Goal: Task Accomplishment & Management: Use online tool/utility

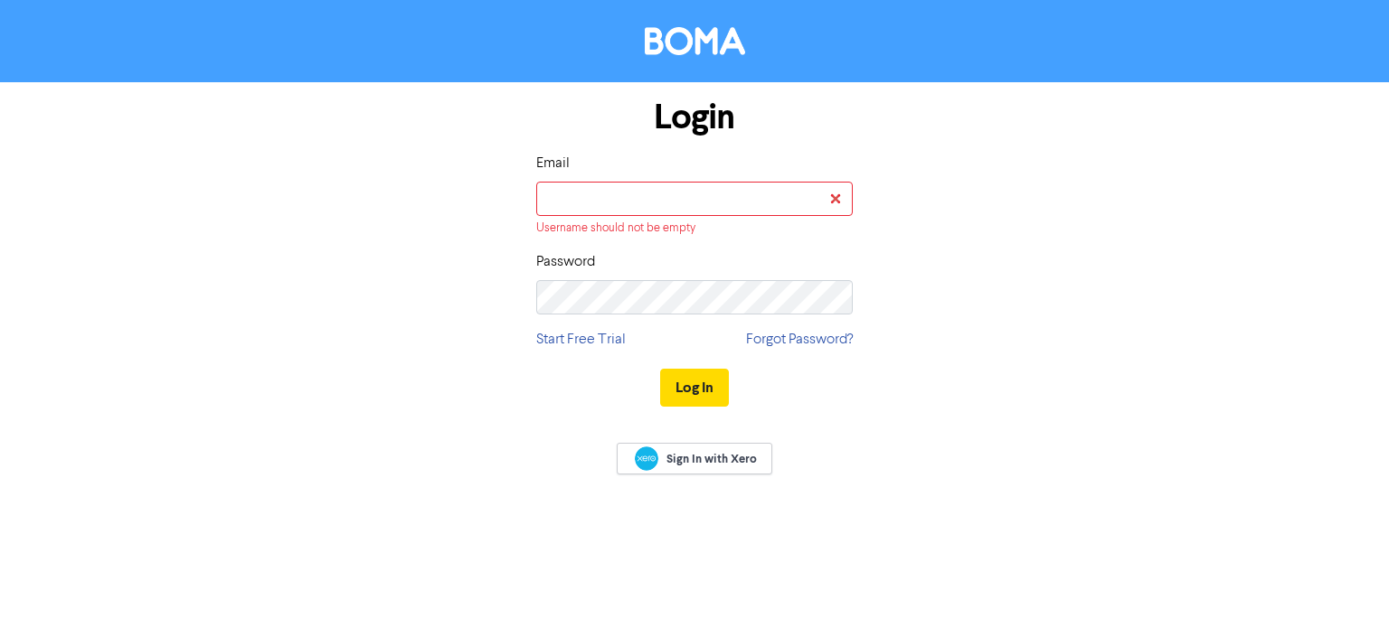
type input "[EMAIL_ADDRESS][PERSON_NAME][DOMAIN_NAME]"
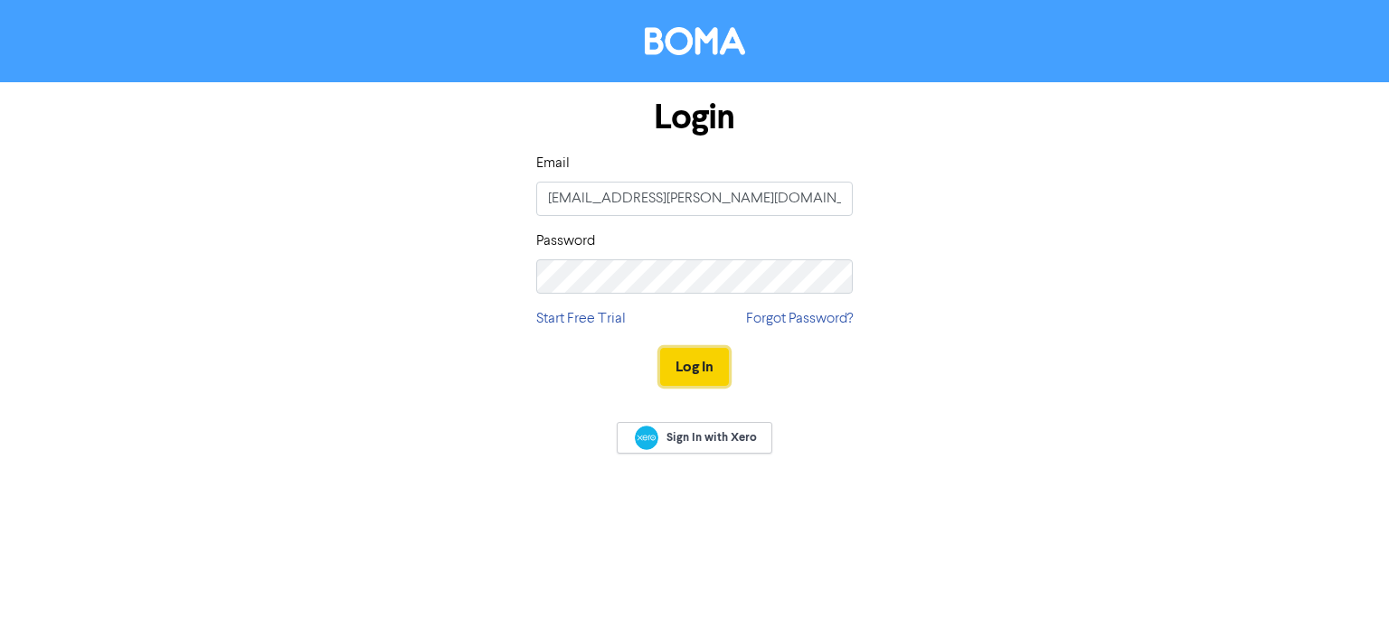
click at [698, 371] on button "Log In" at bounding box center [694, 367] width 69 height 38
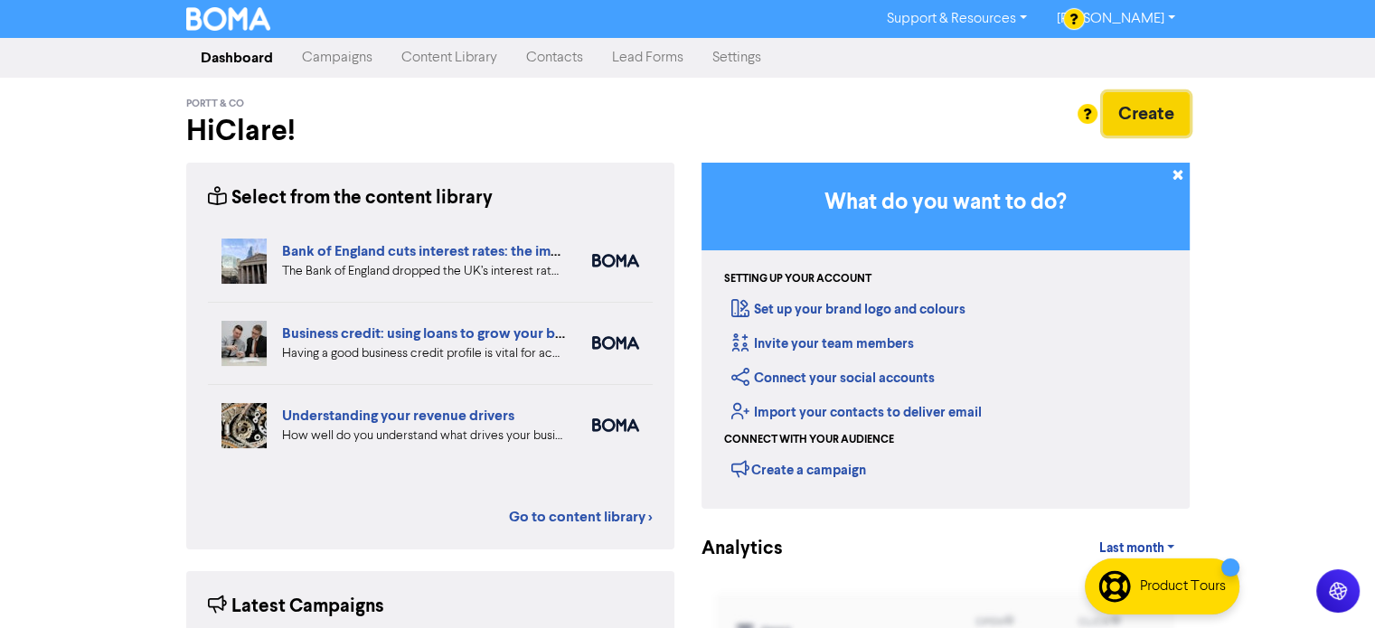
click at [1163, 111] on button "Create" at bounding box center [1146, 113] width 87 height 43
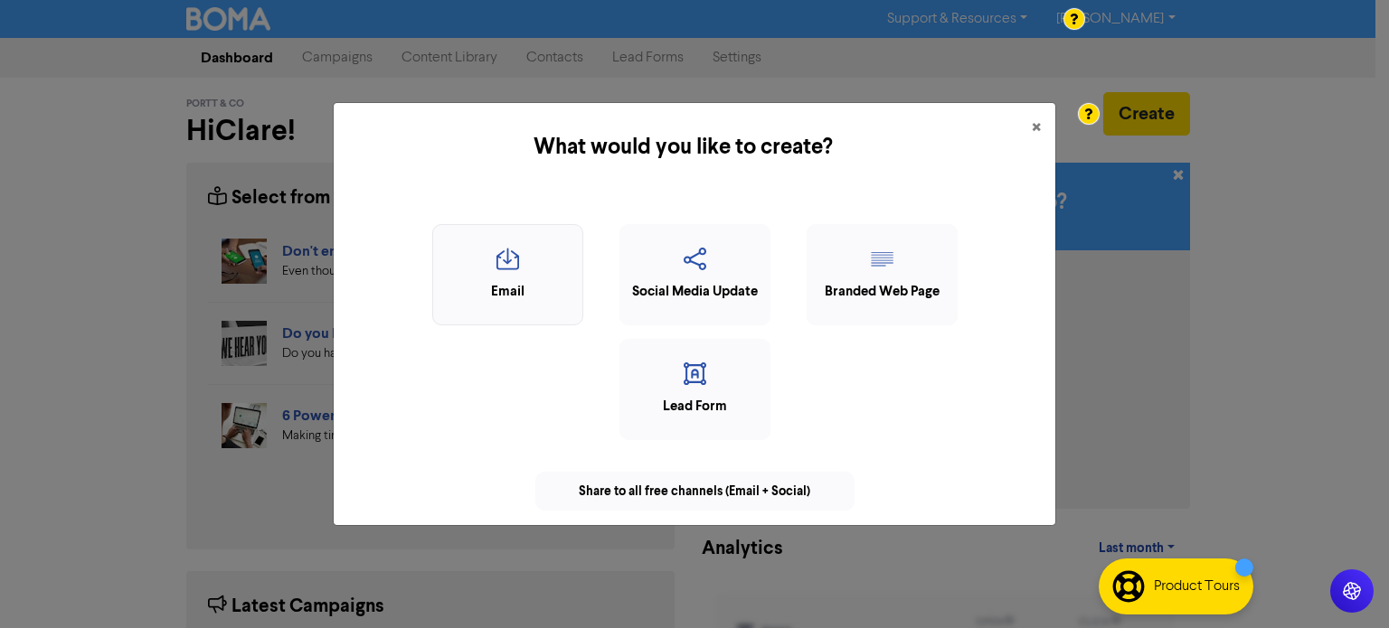
click at [492, 289] on div "Email" at bounding box center [507, 292] width 131 height 21
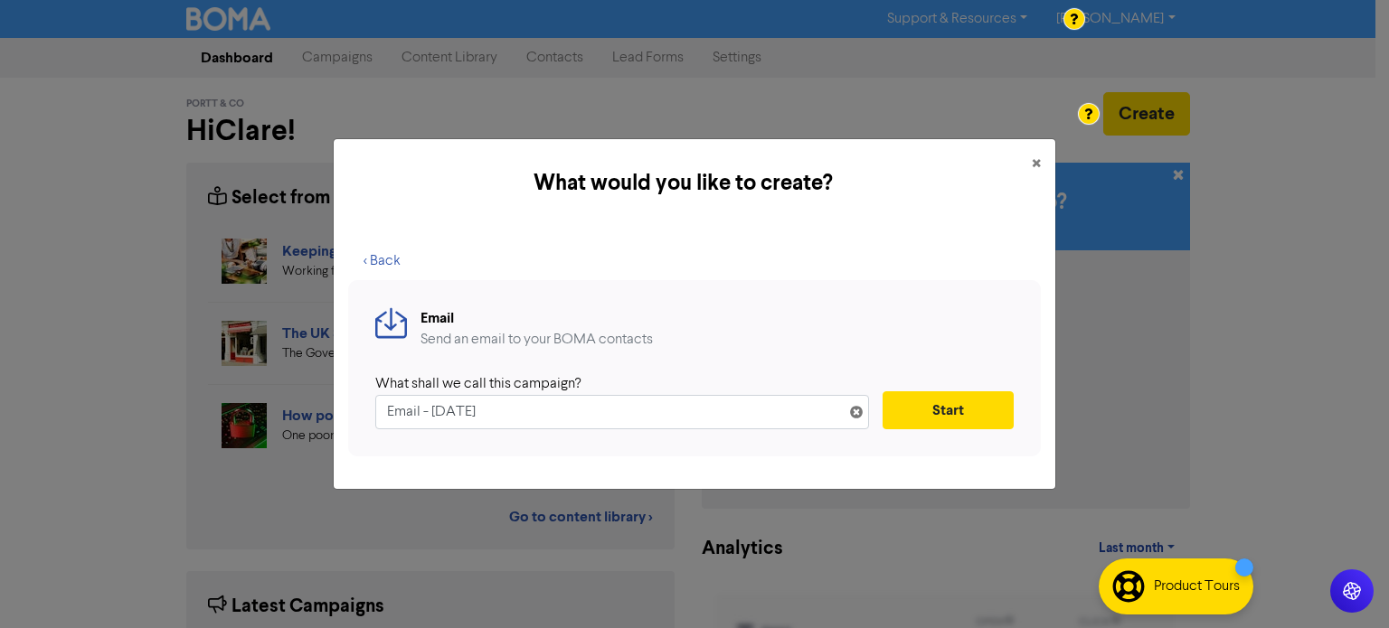
click at [853, 411] on icon at bounding box center [856, 416] width 14 height 14
click at [853, 411] on input "text" at bounding box center [622, 412] width 494 height 34
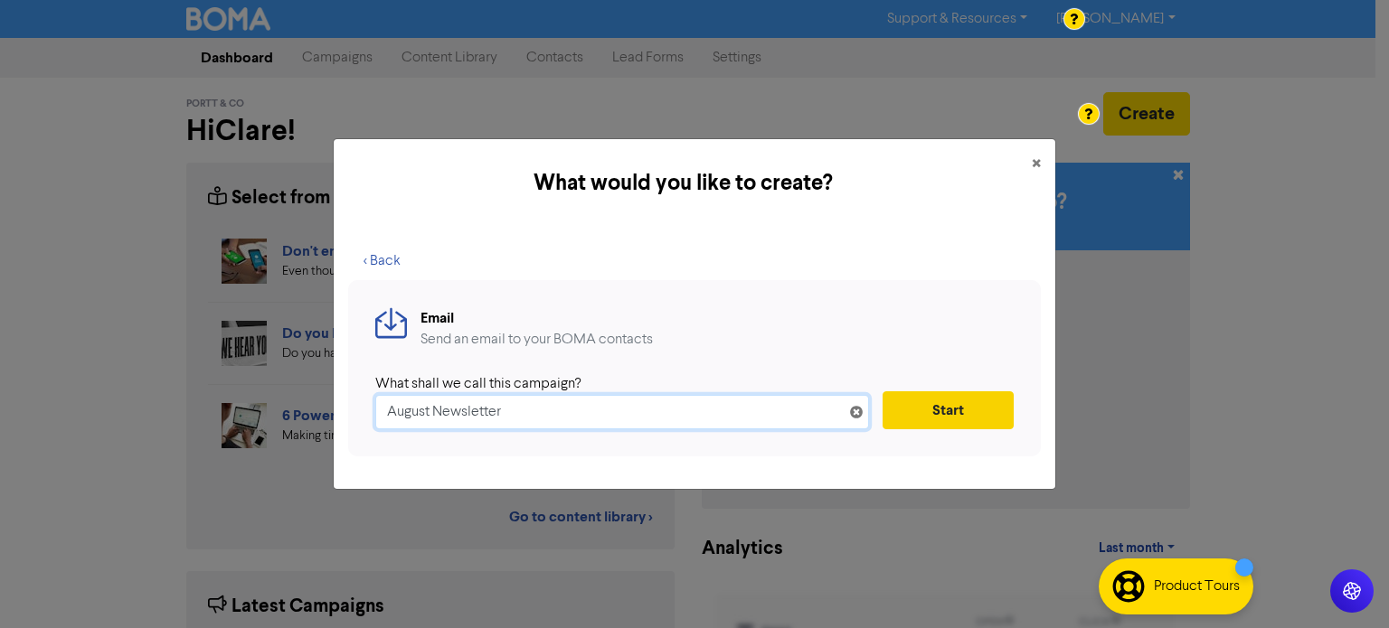
type input "August Newsletter"
click at [917, 415] on button "Start" at bounding box center [947, 410] width 131 height 38
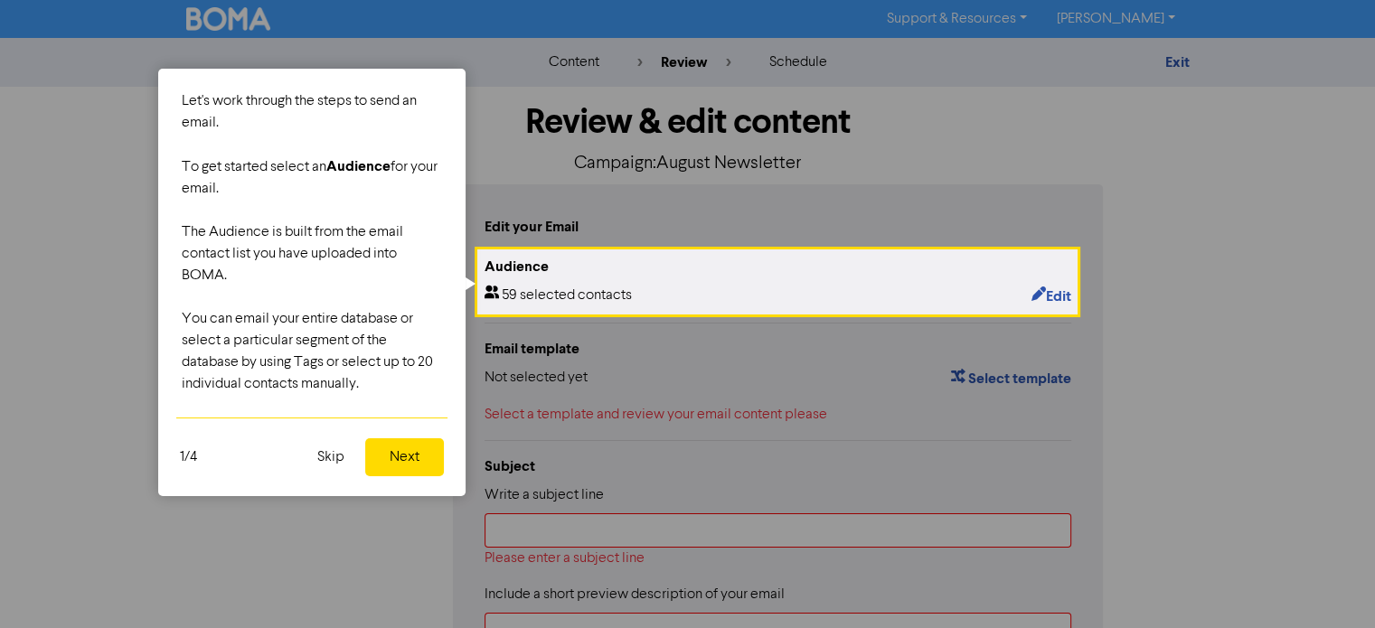
click at [399, 457] on button "Next" at bounding box center [404, 457] width 79 height 38
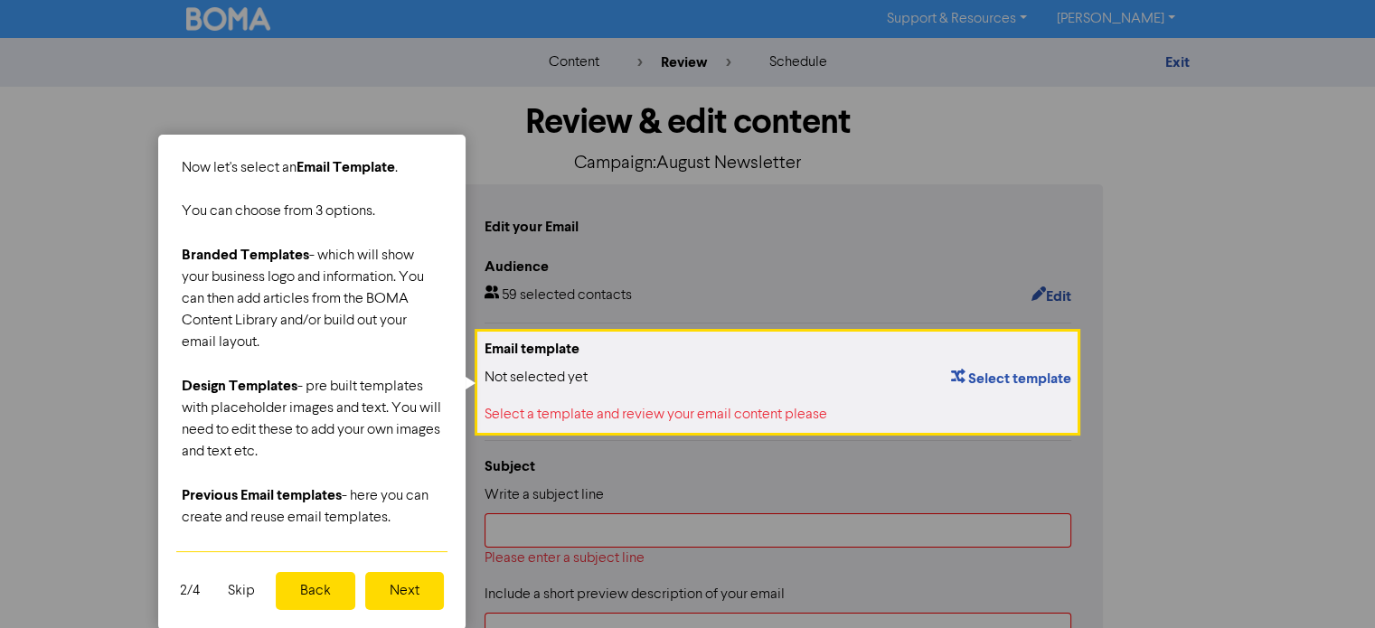
click at [409, 585] on button "Next" at bounding box center [404, 591] width 79 height 38
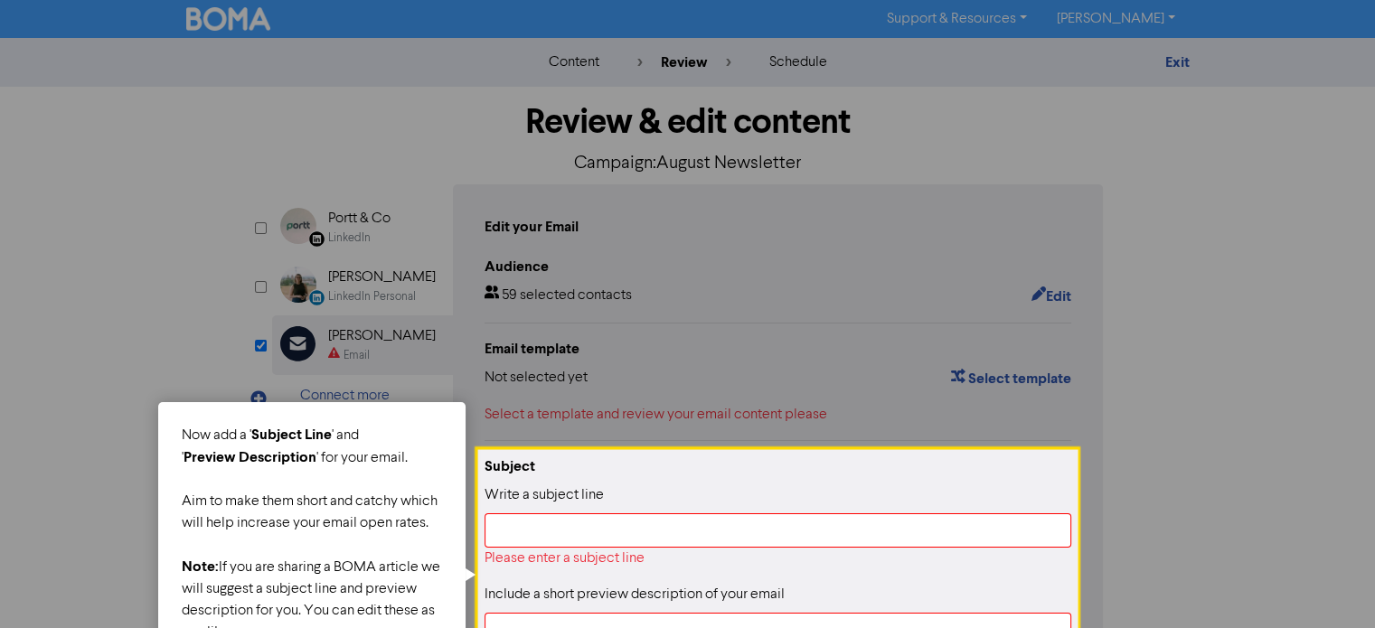
scroll to position [107, 0]
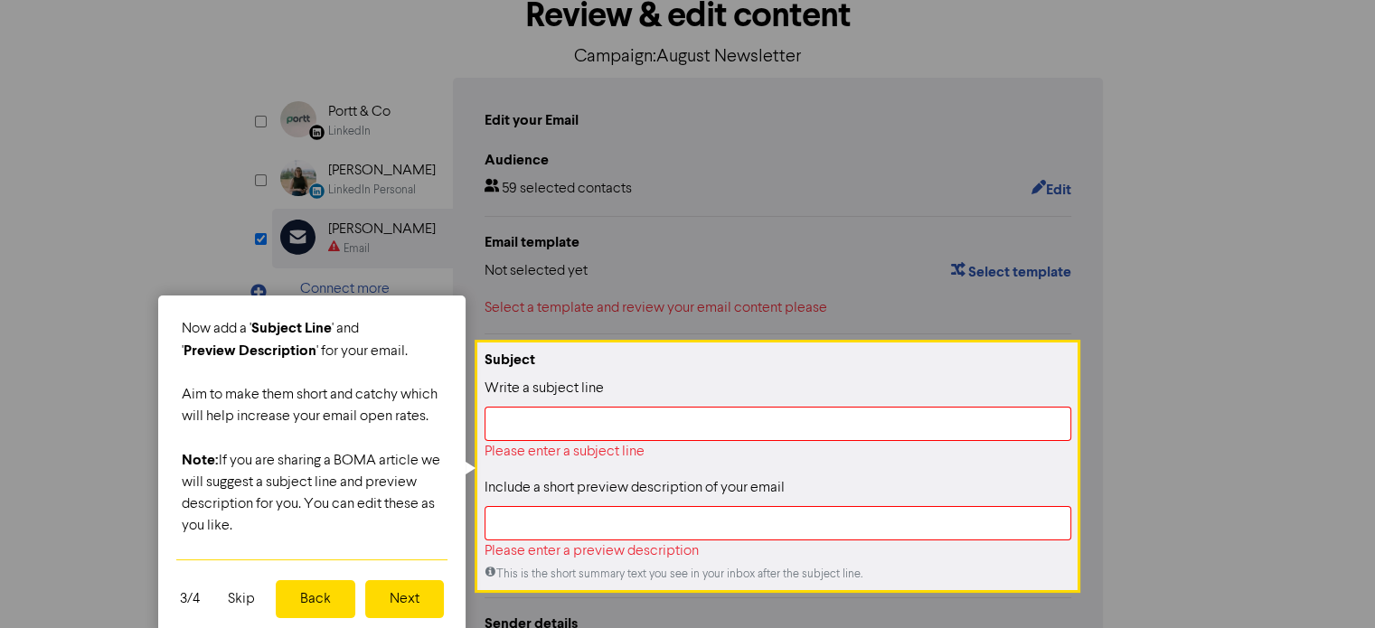
click at [409, 585] on button "Next" at bounding box center [404, 599] width 79 height 38
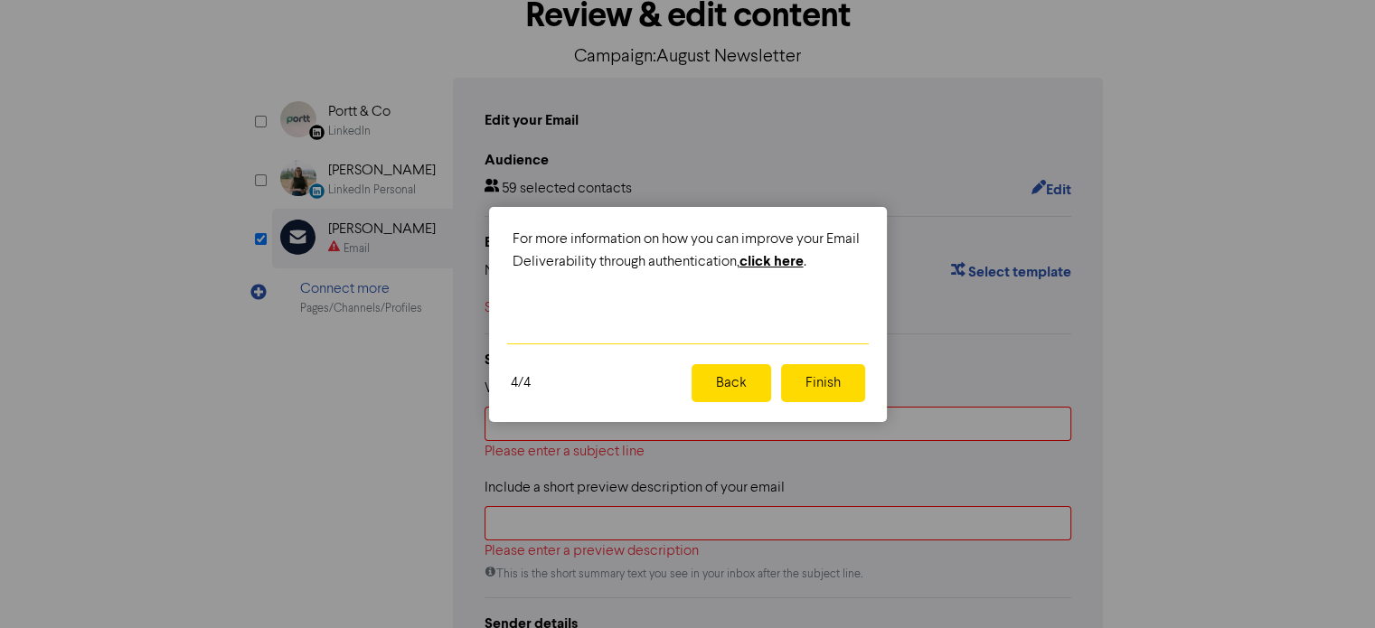
click at [825, 372] on button "Finish" at bounding box center [823, 383] width 84 height 38
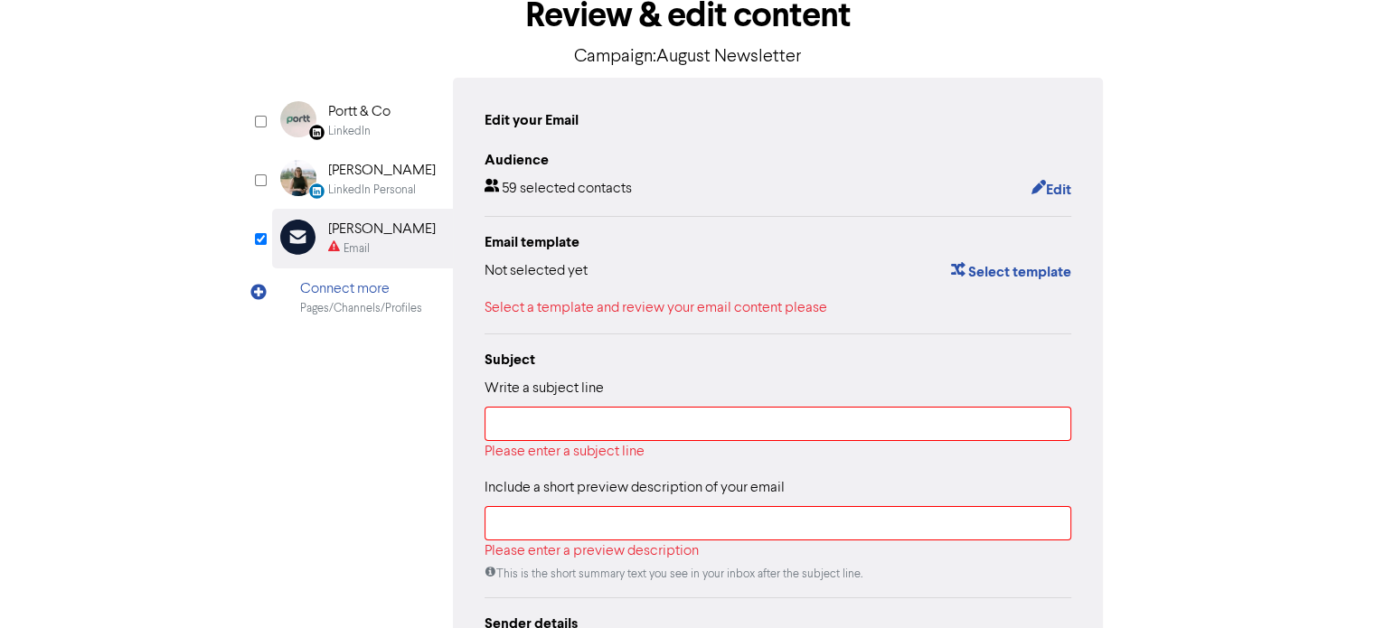
scroll to position [325, 0]
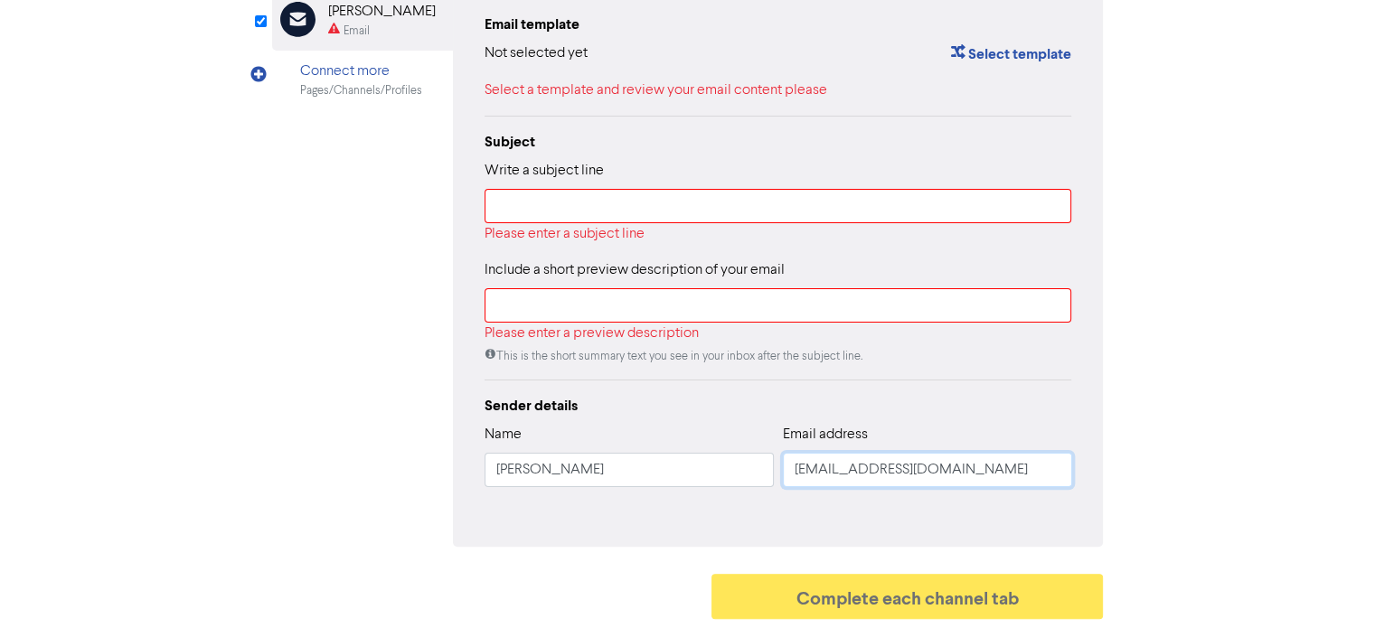
click at [852, 468] on input "[EMAIL_ADDRESS][DOMAIN_NAME]" at bounding box center [927, 470] width 289 height 34
click at [980, 61] on button "Select template" at bounding box center [1010, 54] width 122 height 24
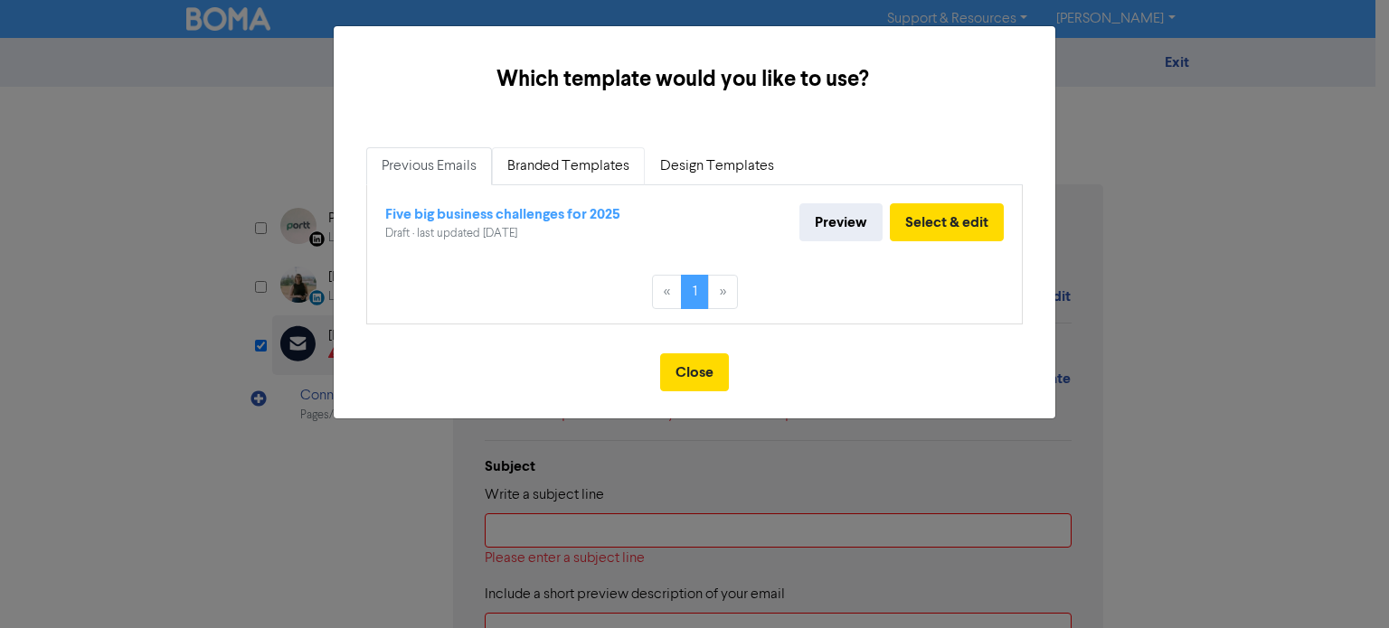
click at [542, 165] on link "Branded Templates" at bounding box center [568, 166] width 153 height 38
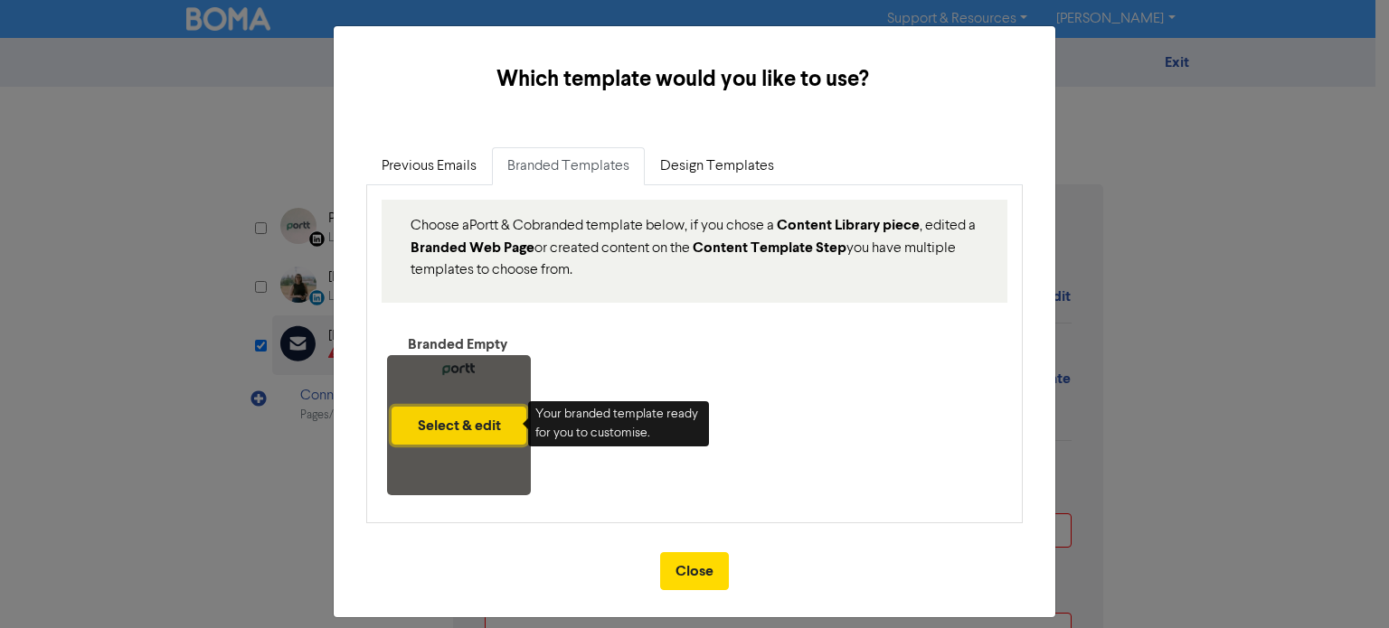
click at [451, 433] on button "Select & edit" at bounding box center [458, 426] width 135 height 38
